Goal: Task Accomplishment & Management: Complete application form

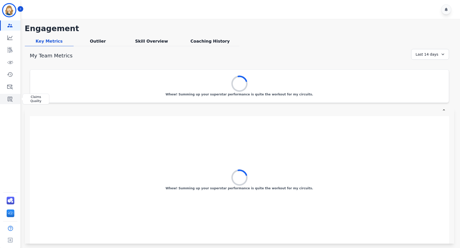
click at [8, 98] on icon "Sidebar" at bounding box center [10, 99] width 5 height 5
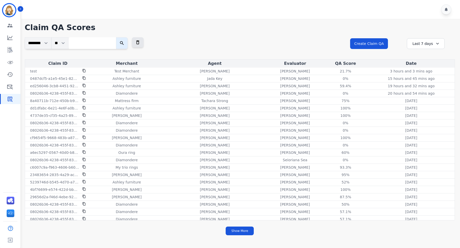
click at [104, 40] on input "search" at bounding box center [92, 43] width 48 height 12
paste input "**********"
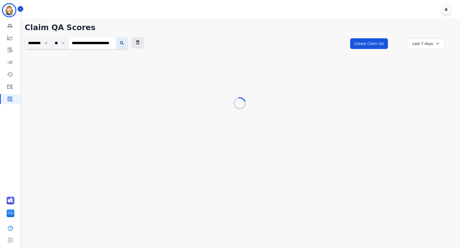
scroll to position [0, 40]
type input "**********"
click at [128, 44] on icon "submit" at bounding box center [125, 43] width 5 height 5
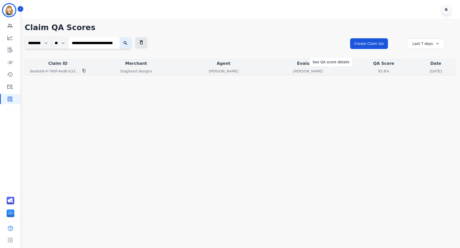
click at [372, 72] on div "95.8%" at bounding box center [383, 71] width 23 height 5
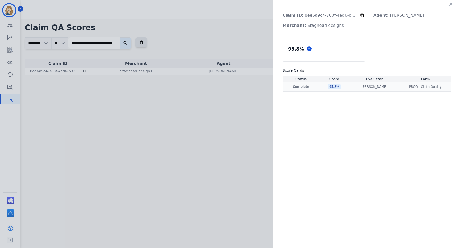
click at [326, 88] on td "95.8 %" at bounding box center [334, 86] width 30 height 9
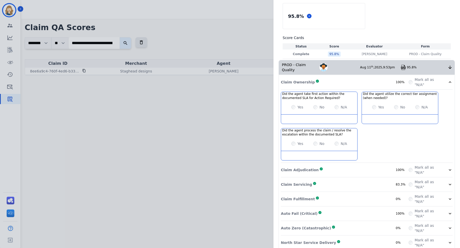
scroll to position [38, 0]
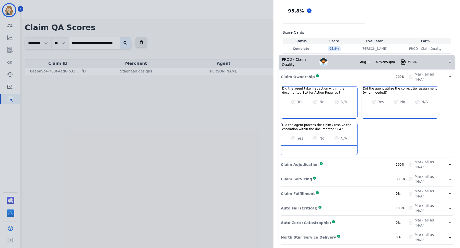
click at [240, 41] on div "Claim ID: 8ee6a9c4-760f-4ed6-b334-2bf643df77c3 Agent: [PERSON_NAME] Merchant: S…" at bounding box center [230, 124] width 460 height 248
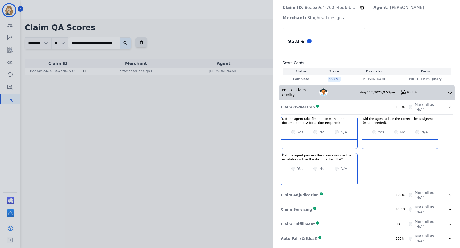
scroll to position [0, 0]
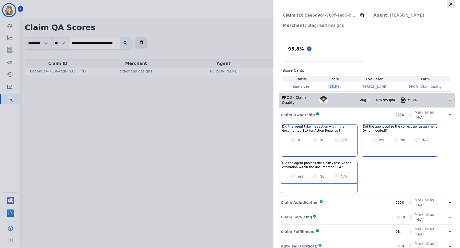
click at [450, 6] on icon "button" at bounding box center [450, 4] width 5 height 5
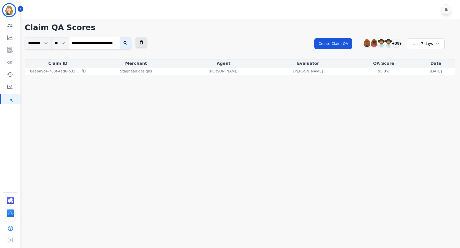
click at [109, 40] on input "**********" at bounding box center [93, 42] width 51 height 11
click at [115, 42] on input "**********" at bounding box center [93, 42] width 51 height 11
paste input "**********"
type input "**********"
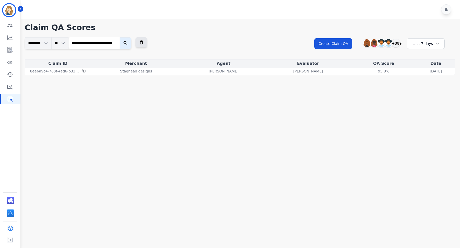
scroll to position [0, 0]
click at [130, 45] on button "submit" at bounding box center [126, 43] width 12 height 12
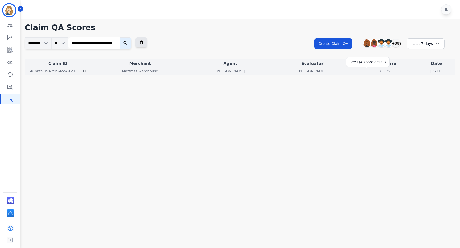
click at [374, 70] on div "66.7%" at bounding box center [385, 71] width 23 height 5
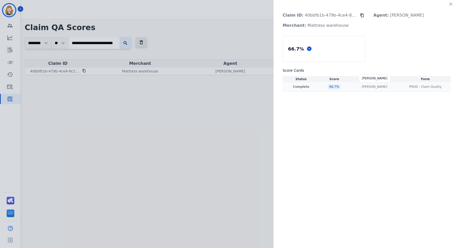
click at [376, 87] on p "[PERSON_NAME]" at bounding box center [374, 87] width 26 height 4
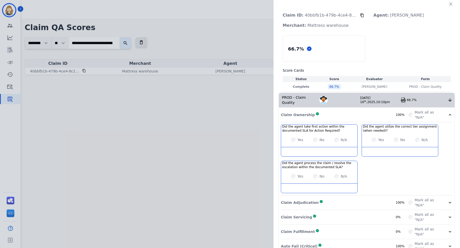
click at [426, 99] on div "66.7%" at bounding box center [427, 100] width 41 height 4
click at [439, 115] on label "Mark all as "N/A"" at bounding box center [427, 115] width 27 height 10
click at [447, 114] on icon at bounding box center [449, 114] width 5 height 5
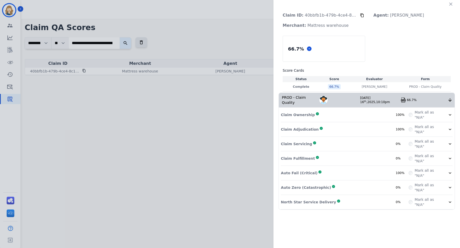
click at [348, 113] on div "Claim Ownership Complete 100%" at bounding box center [345, 115] width 128 height 10
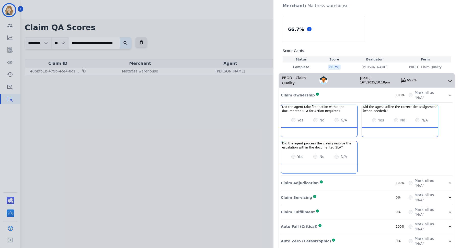
scroll to position [38, 0]
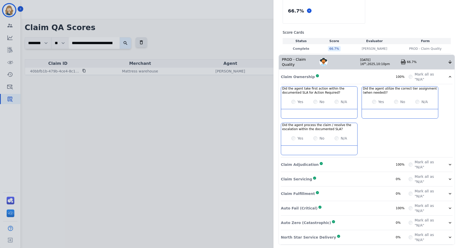
click at [341, 163] on div "Claim Adjudication Complete 100%" at bounding box center [345, 165] width 128 height 10
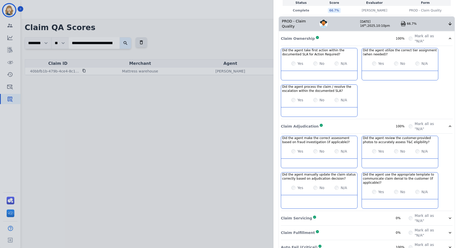
scroll to position [115, 0]
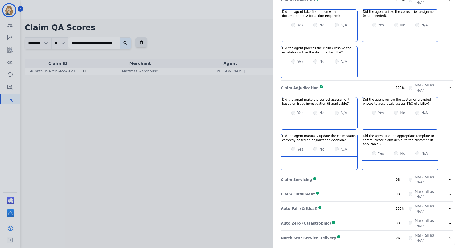
click at [373, 207] on div "Auto Fail (Critical) Complete 100%" at bounding box center [345, 209] width 128 height 10
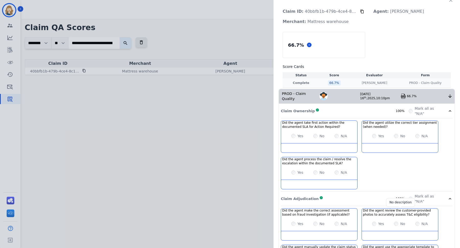
scroll to position [0, 0]
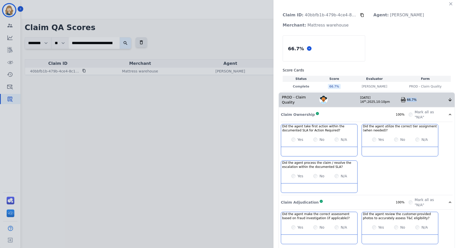
drag, startPoint x: 405, startPoint y: 99, endPoint x: 417, endPoint y: 99, distance: 12.0
click at [417, 99] on div "66.7%" at bounding box center [427, 100] width 41 height 4
click at [403, 172] on div "Did the agent take first action within the documented SLA for Action Required? …" at bounding box center [367, 159] width 172 height 71
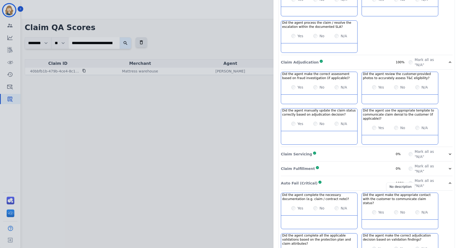
scroll to position [53, 0]
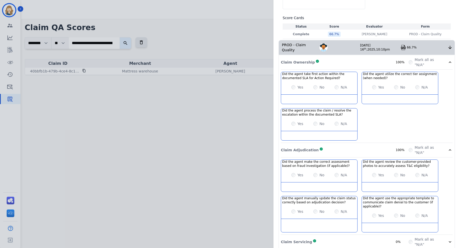
click at [443, 66] on div "Mark all as "N/A"" at bounding box center [430, 62] width 44 height 10
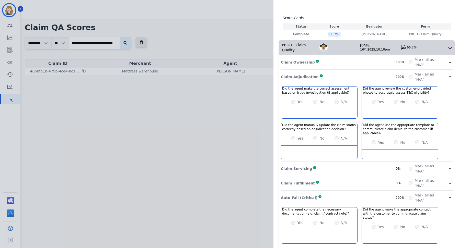
click at [447, 74] on icon at bounding box center [449, 76] width 5 height 5
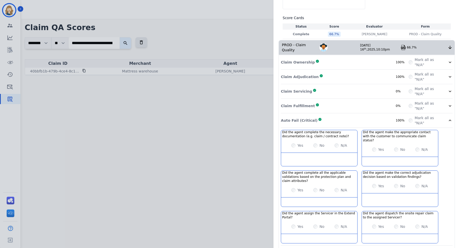
click at [447, 120] on icon at bounding box center [449, 120] width 5 height 5
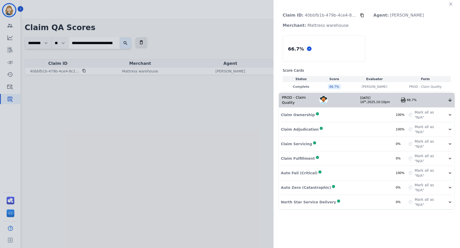
click at [373, 127] on div "Claim Adjudication Complete 100%" at bounding box center [345, 129] width 128 height 10
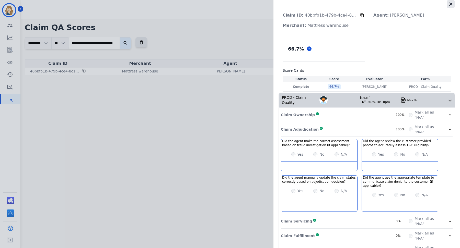
click at [449, 2] on icon "button" at bounding box center [450, 4] width 5 height 5
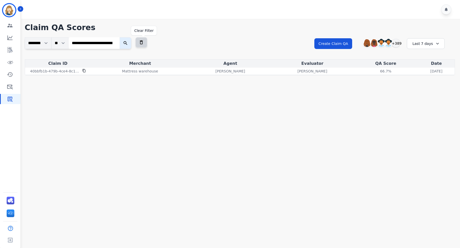
click at [144, 44] on icon at bounding box center [141, 42] width 5 height 5
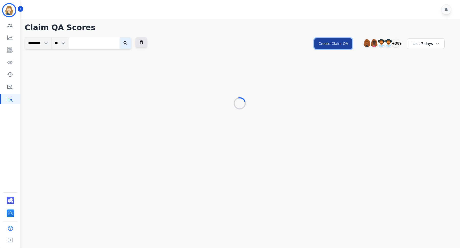
click at [345, 46] on button "Create Claim QA" at bounding box center [333, 43] width 38 height 11
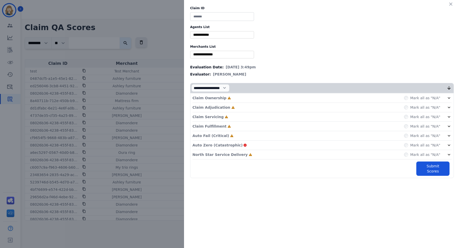
click at [203, 16] on input at bounding box center [222, 16] width 64 height 9
click at [203, 18] on input "****" at bounding box center [222, 16] width 64 height 9
type input "****"
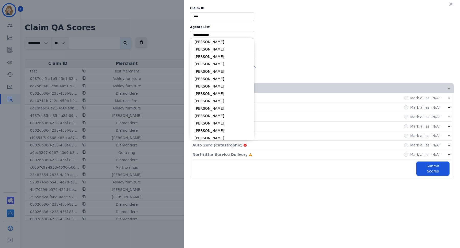
click at [202, 36] on input "selected options" at bounding box center [221, 34] width 61 height 5
click at [204, 43] on li "[PERSON_NAME]" at bounding box center [221, 41] width 63 height 7
type input "**********"
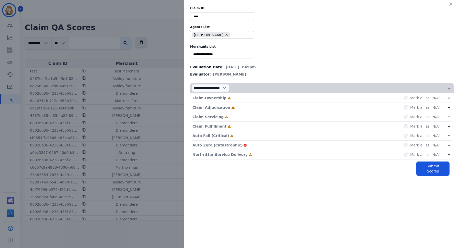
click at [210, 56] on input "selected options" at bounding box center [221, 54] width 61 height 5
type input "****"
click at [228, 62] on li "Test Merchant" at bounding box center [221, 61] width 63 height 7
type input "**********"
click at [434, 136] on label "Mark all as "N/A"" at bounding box center [425, 135] width 30 height 5
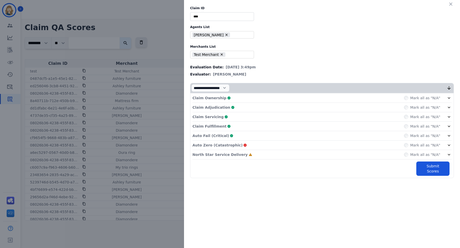
click at [449, 134] on icon at bounding box center [448, 135] width 5 height 5
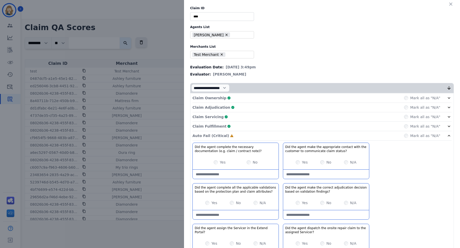
click at [250, 160] on div "No" at bounding box center [252, 162] width 11 height 5
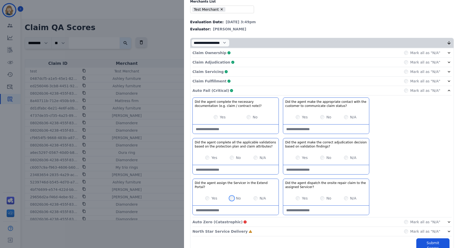
scroll to position [51, 0]
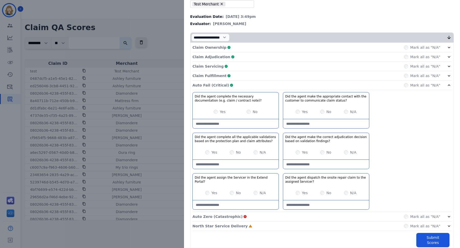
click at [405, 216] on div "Mark all as "N/A"" at bounding box center [422, 216] width 36 height 5
click at [431, 235] on button "Submit Scores" at bounding box center [432, 240] width 33 height 14
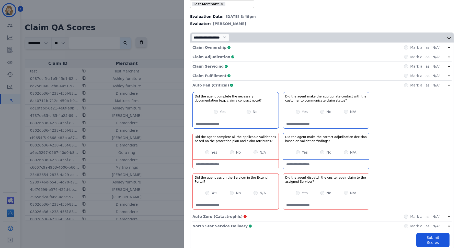
click at [234, 163] on attributes\?-note at bounding box center [236, 164] width 86 height 9
type attributes\?-note "****"
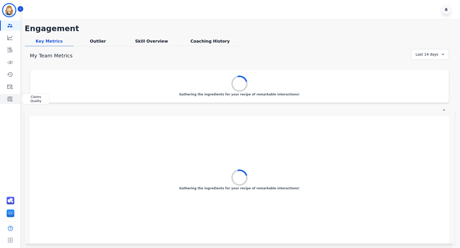
click at [10, 98] on icon "Sidebar" at bounding box center [10, 99] width 6 height 6
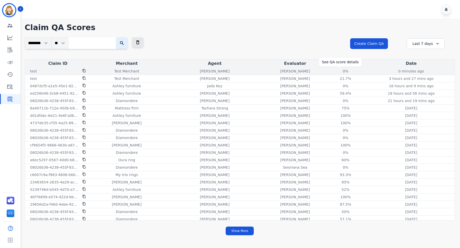
click at [339, 70] on div "0%" at bounding box center [345, 71] width 23 height 5
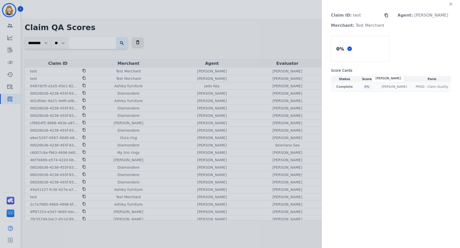
click at [387, 87] on p "[PERSON_NAME]" at bounding box center [394, 87] width 26 height 4
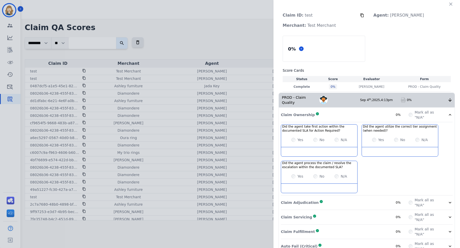
click at [442, 103] on div "PROD - Claim Quality Shannon Payne Sep 4 th , 2025 , 4:13pm 0%" at bounding box center [367, 100] width 176 height 14
click at [447, 111] on div at bounding box center [449, 115] width 5 height 10
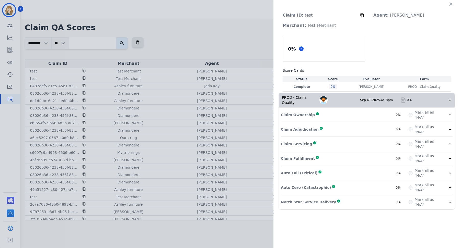
click at [425, 173] on label "Mark all as "N/A"" at bounding box center [427, 173] width 27 height 10
click at [449, 173] on icon at bounding box center [449, 173] width 5 height 5
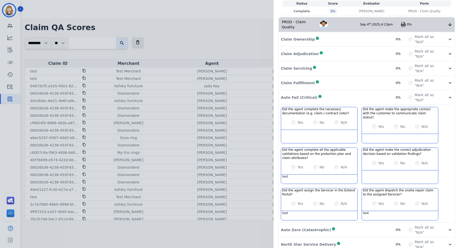
scroll to position [78, 0]
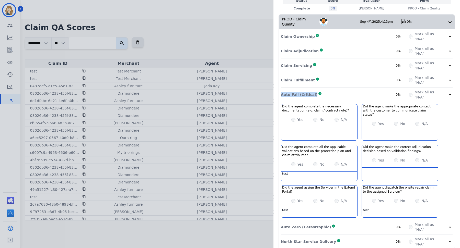
drag, startPoint x: 310, startPoint y: 95, endPoint x: 278, endPoint y: 95, distance: 31.4
click at [279, 95] on div "Claim Ownership Complete 0% Mark all as "N/A" Claim Adjudication Complete 0% Ma…" at bounding box center [367, 139] width 176 height 220
copy p "Auto Fail (Critical)"
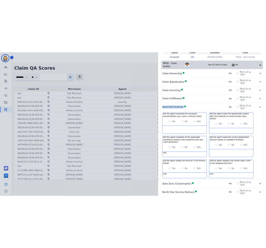
scroll to position [0, 0]
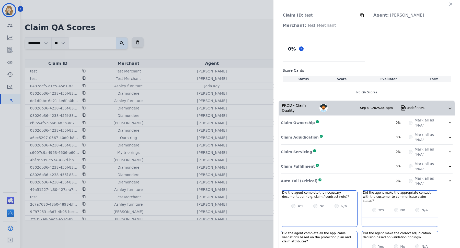
click at [232, 36] on div "Claim ID: test Agent: Alexis Martinez Merchant: Test Merchant 0 % Score Cards S…" at bounding box center [230, 124] width 460 height 248
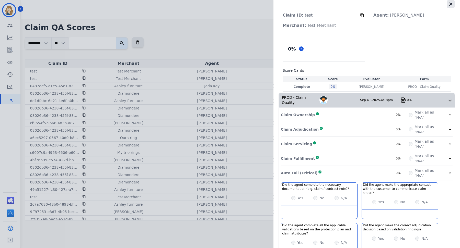
click at [448, 6] on icon "button" at bounding box center [450, 4] width 5 height 5
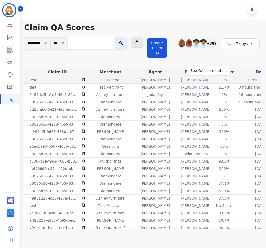
click at [213, 81] on div "0%" at bounding box center [224, 79] width 23 height 5
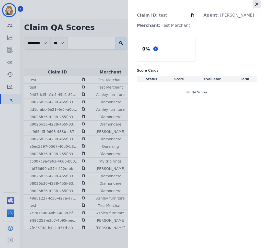
click at [255, 4] on icon "button" at bounding box center [256, 4] width 5 height 5
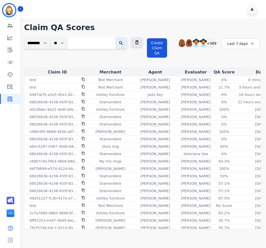
click at [96, 44] on input "search" at bounding box center [92, 43] width 48 height 12
paste input "**********"
type input "**********"
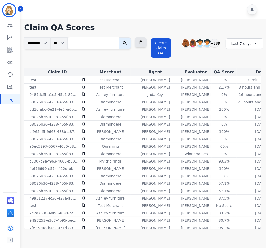
paste input "**********"
type input "**********"
click at [130, 42] on button "submit" at bounding box center [125, 43] width 12 height 12
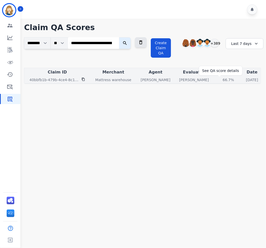
click at [217, 78] on div "66.7%" at bounding box center [228, 79] width 23 height 5
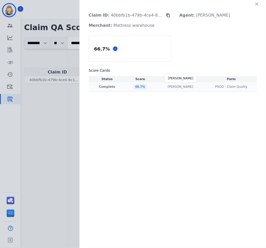
click at [176, 85] on p "[PERSON_NAME]" at bounding box center [181, 87] width 26 height 4
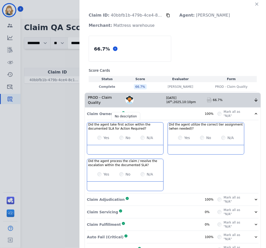
scroll to position [24, 0]
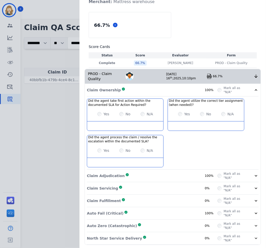
click at [158, 212] on div "Auto Fail (Critical) Complete 100%" at bounding box center [152, 213] width 131 height 8
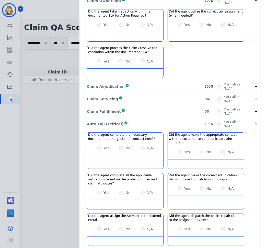
scroll to position [125, 0]
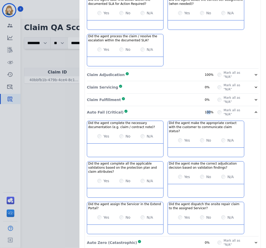
drag, startPoint x: 205, startPoint y: 110, endPoint x: 211, endPoint y: 110, distance: 5.6
click at [211, 110] on div "100%" at bounding box center [211, 112] width 13 height 4
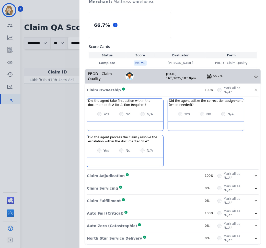
click at [202, 214] on div "Auto Fail (Critical) Complete 100%" at bounding box center [152, 213] width 131 height 8
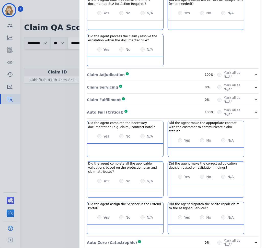
scroll to position [137, 0]
